Goal: Information Seeking & Learning: Learn about a topic

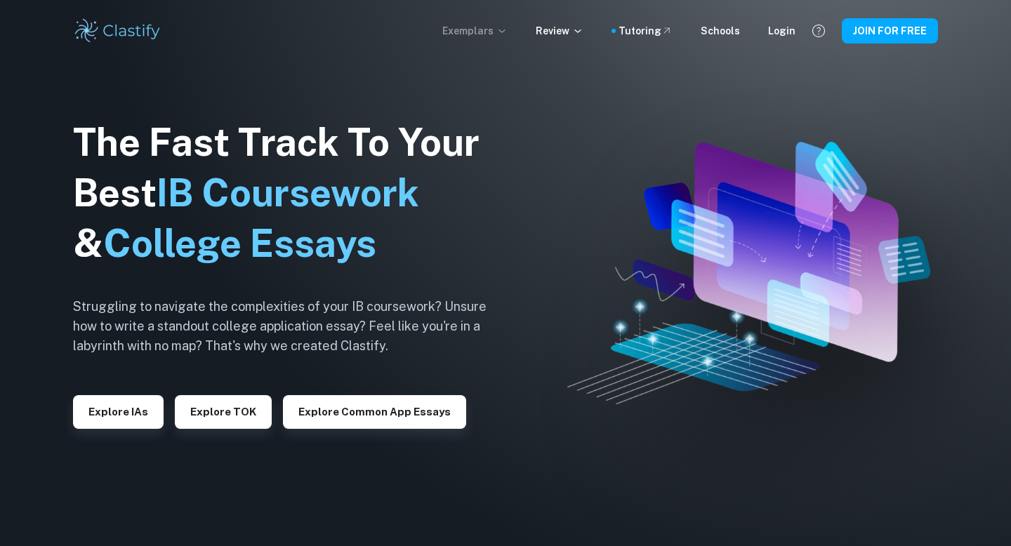
click at [482, 28] on p "Exemplars" at bounding box center [474, 30] width 65 height 15
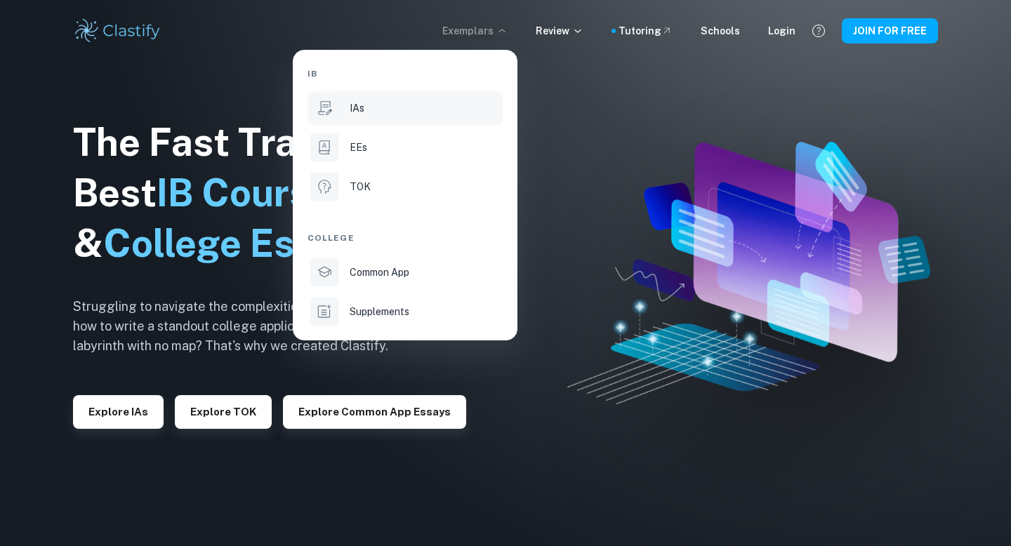
click at [429, 114] on div "IAs" at bounding box center [425, 107] width 150 height 15
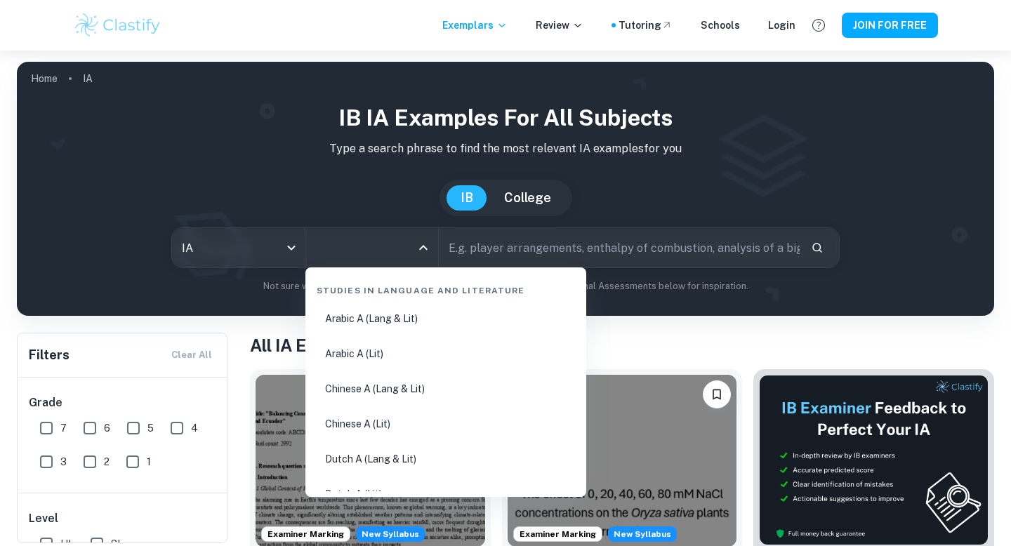
click at [374, 236] on input "All Subjects" at bounding box center [361, 248] width 99 height 27
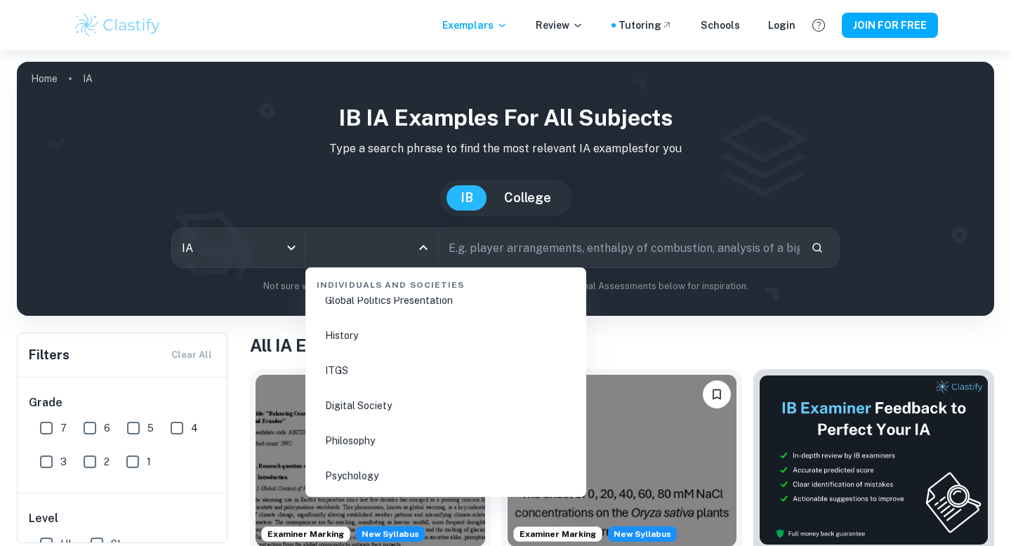
scroll to position [1968, 0]
click at [363, 400] on li "Psychology" at bounding box center [446, 405] width 270 height 32
type input "Psychology"
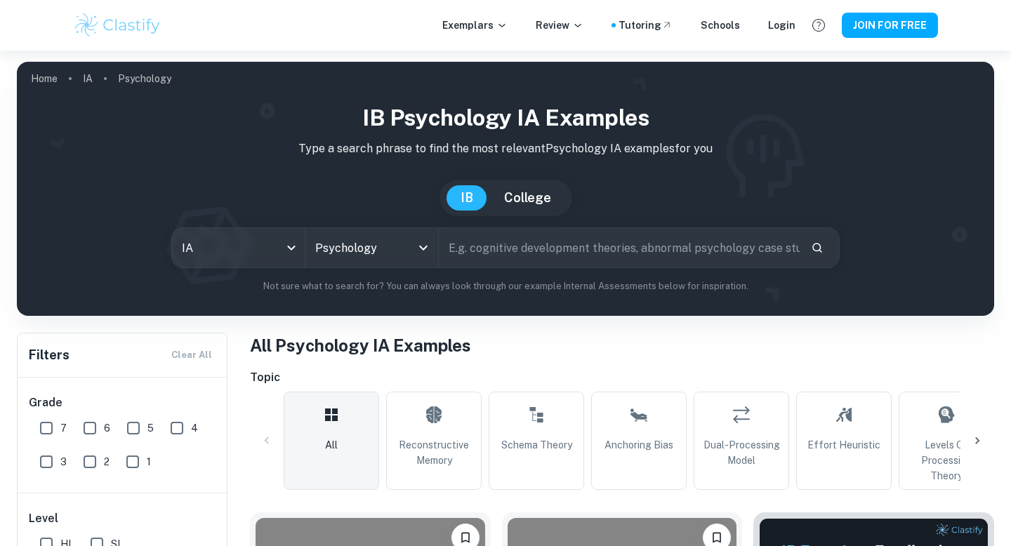
scroll to position [211, 0]
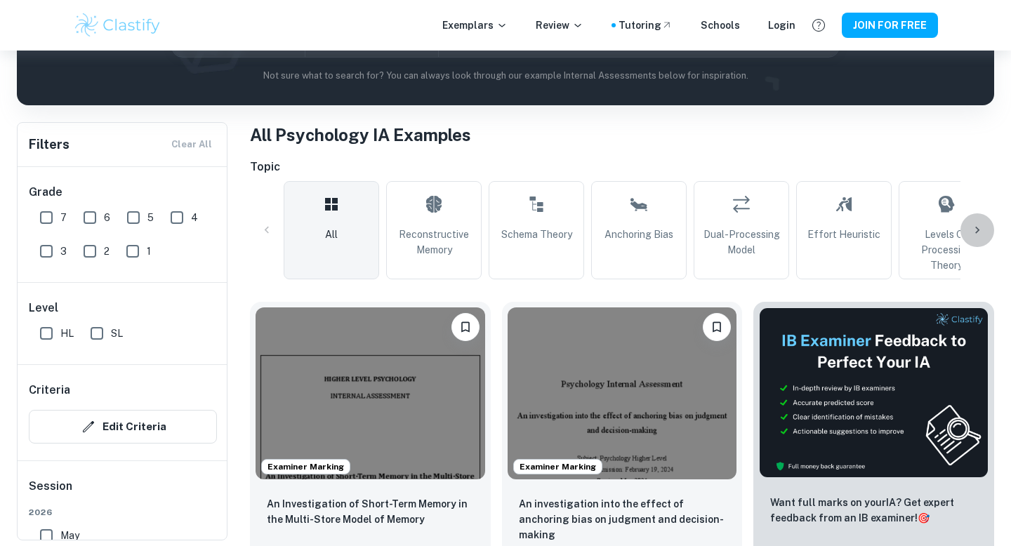
click at [975, 225] on icon at bounding box center [977, 230] width 14 height 14
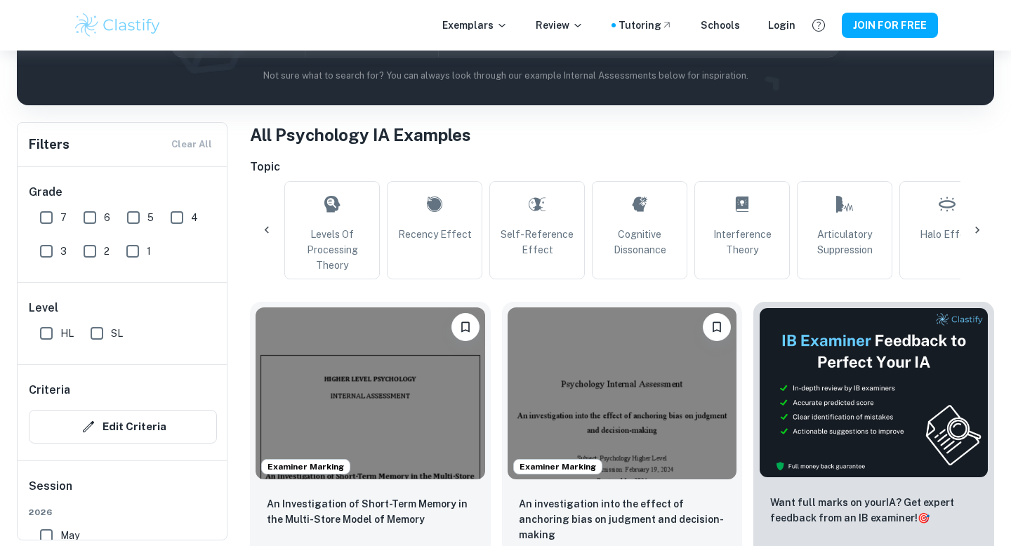
scroll to position [0, 659]
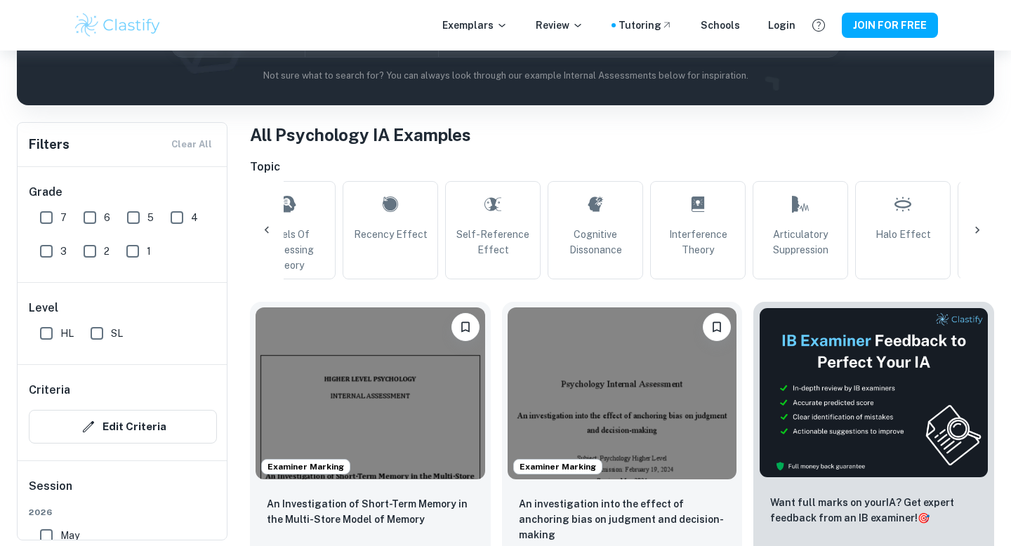
click at [981, 224] on icon at bounding box center [977, 230] width 14 height 14
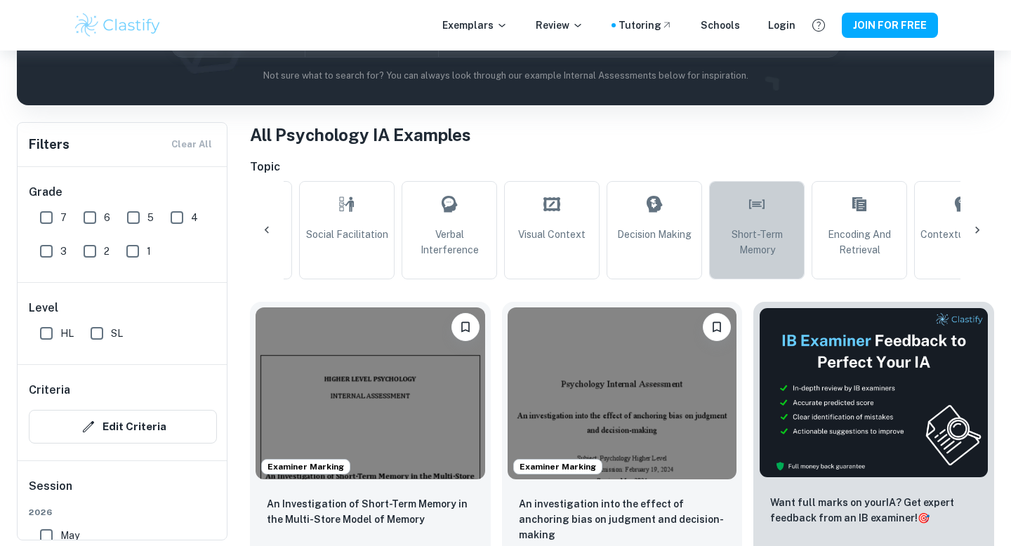
click at [791, 237] on span "Short-Term Memory" at bounding box center [757, 242] width 83 height 31
type input "Short-Term Memory"
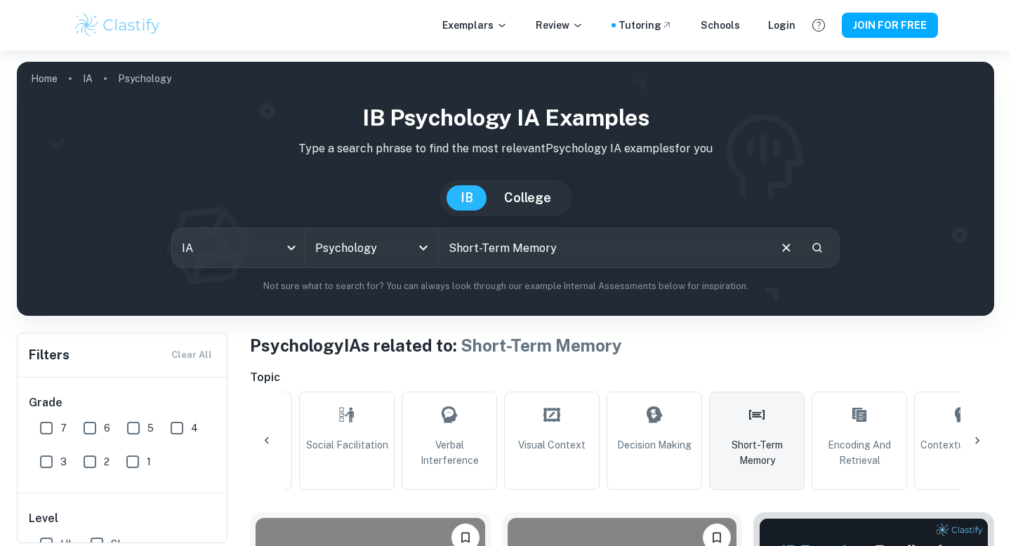
click at [273, 435] on icon at bounding box center [267, 441] width 14 height 14
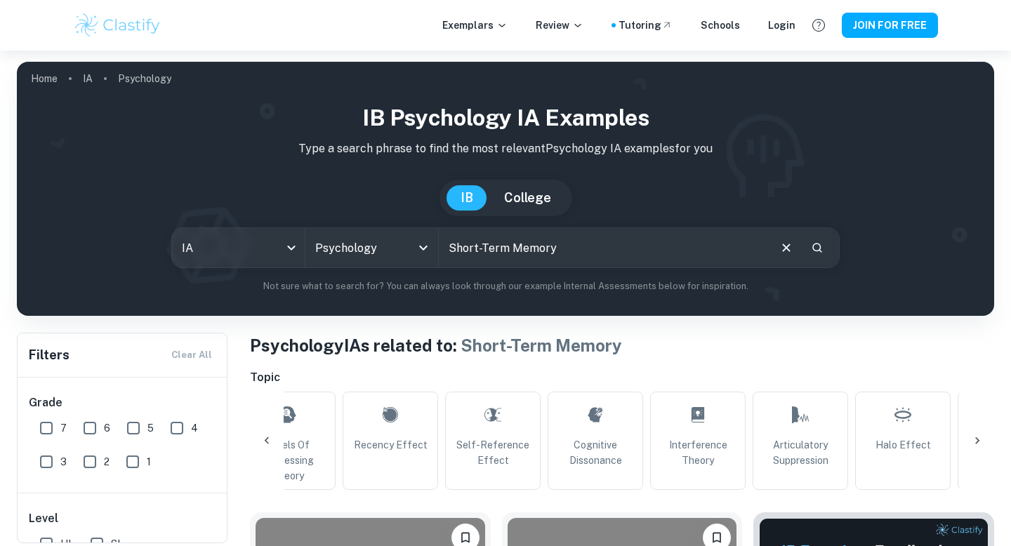
click at [273, 435] on icon at bounding box center [267, 441] width 14 height 14
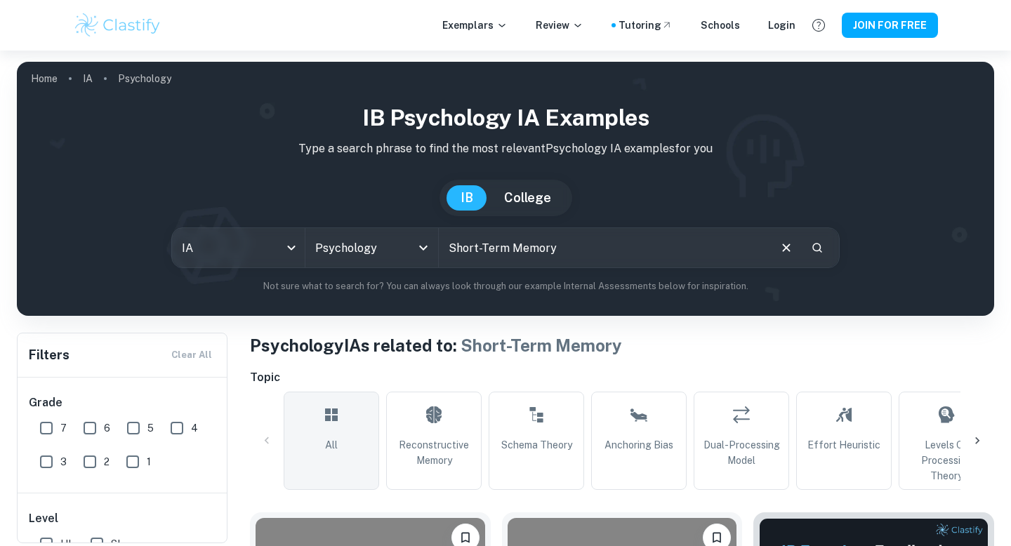
click at [316, 433] on link "All" at bounding box center [331, 441] width 95 height 98
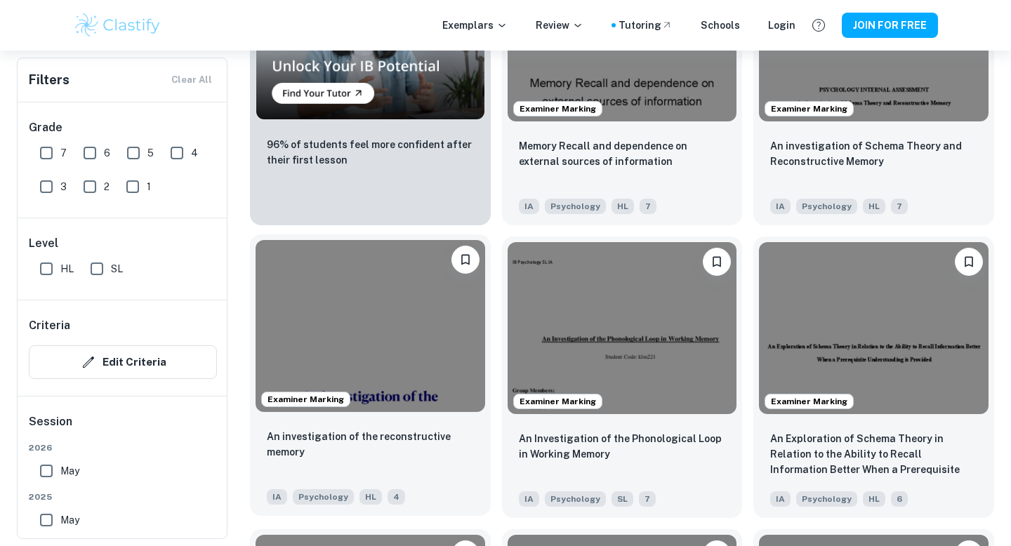
scroll to position [1157, 0]
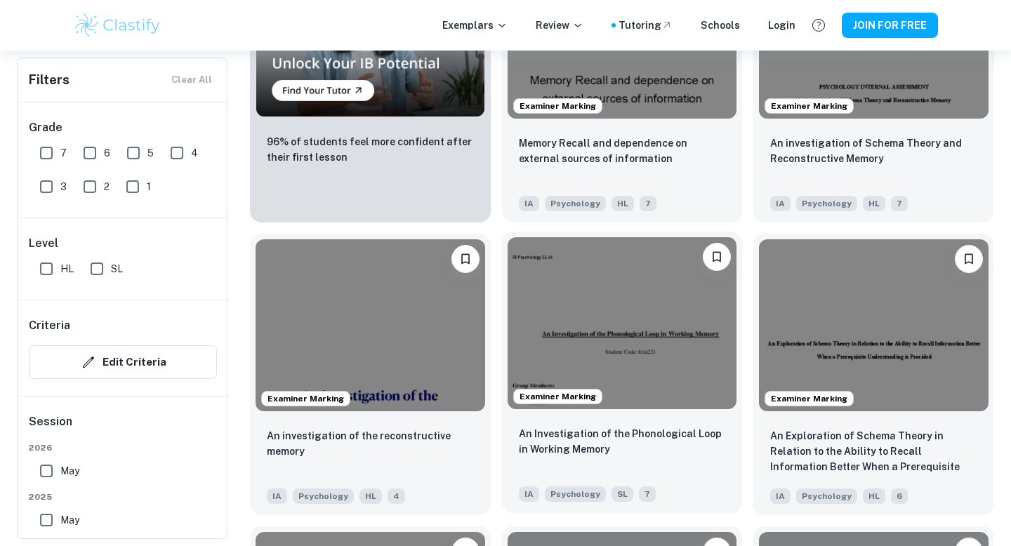
click at [547, 337] on img at bounding box center [623, 323] width 230 height 172
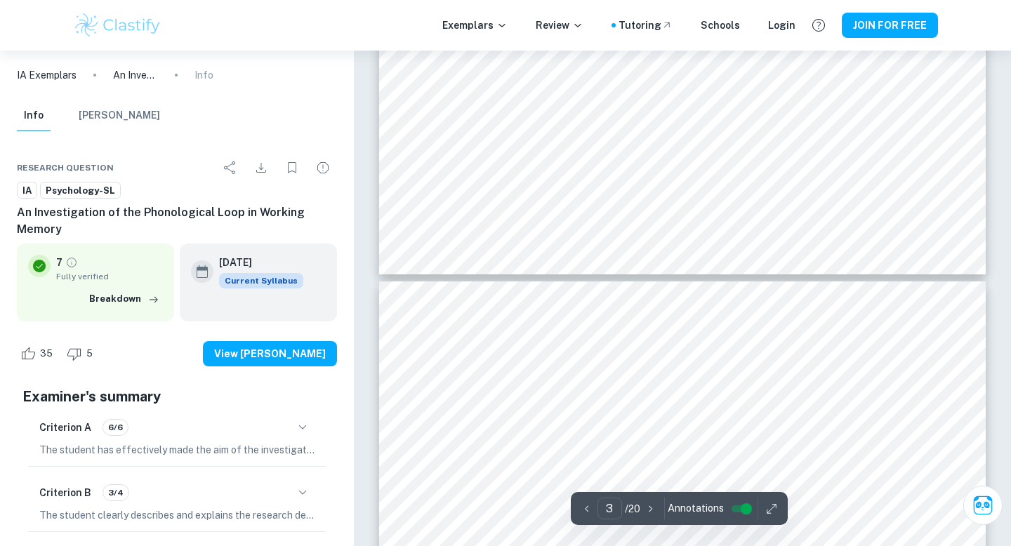
scroll to position [2357, 0]
type input "4"
